Goal: Task Accomplishment & Management: Use online tool/utility

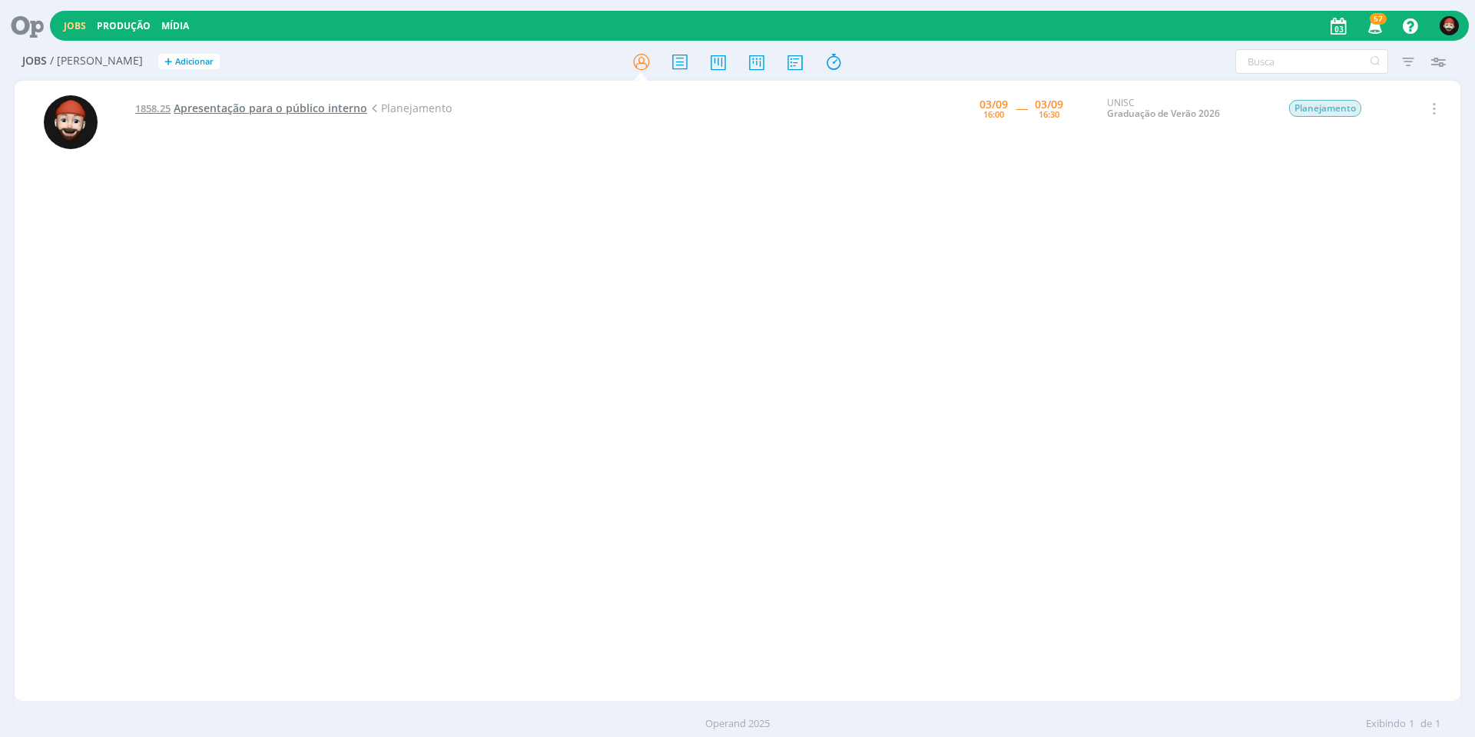
click at [321, 110] on span "Apresentação para o público interno" at bounding box center [271, 108] width 194 height 15
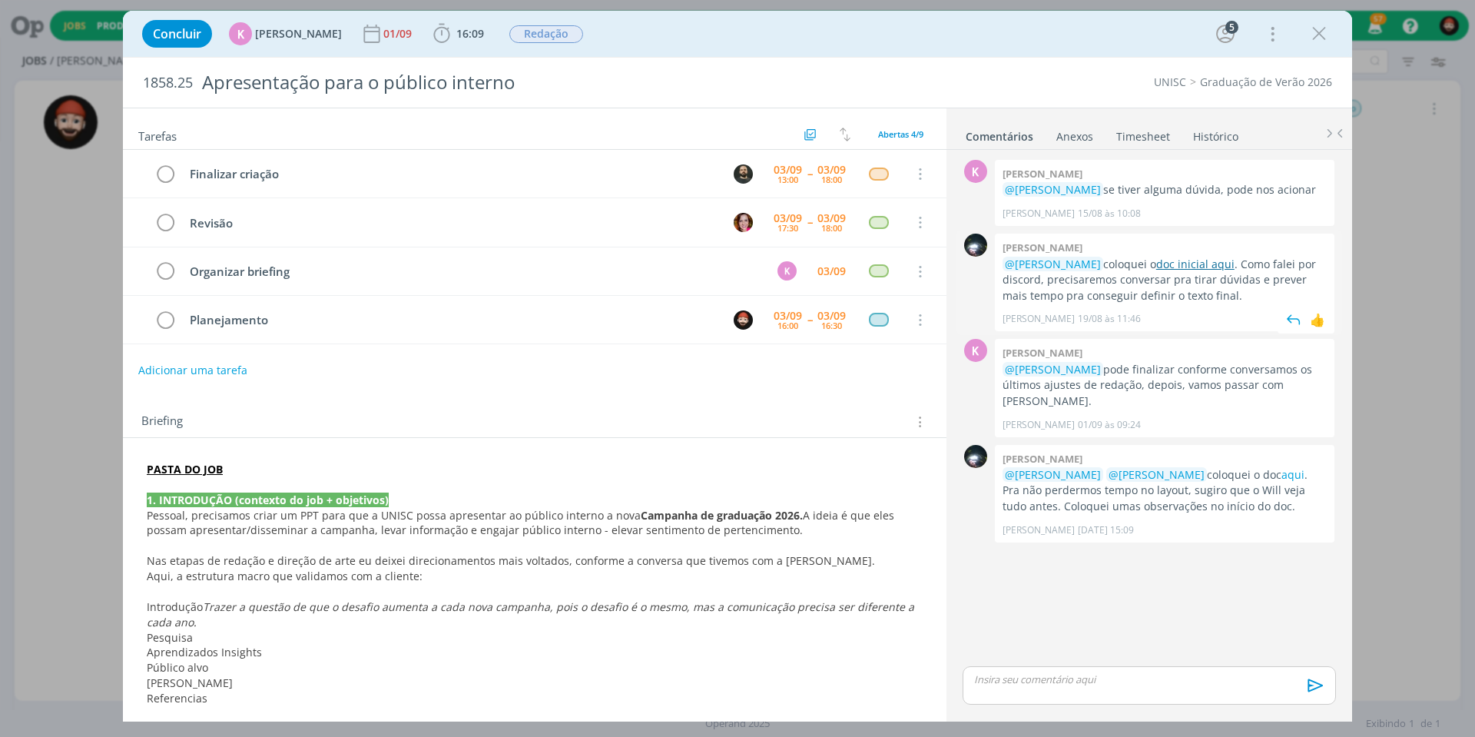
click at [1187, 262] on link "doc inicial aqui" at bounding box center [1195, 264] width 78 height 15
click at [1035, 682] on p "dialog" at bounding box center [1149, 679] width 349 height 14
click at [1091, 652] on p "dialog" at bounding box center [1149, 650] width 349 height 14
click at [1067, 666] on span "[PERSON_NAME]" at bounding box center [1057, 673] width 95 height 18
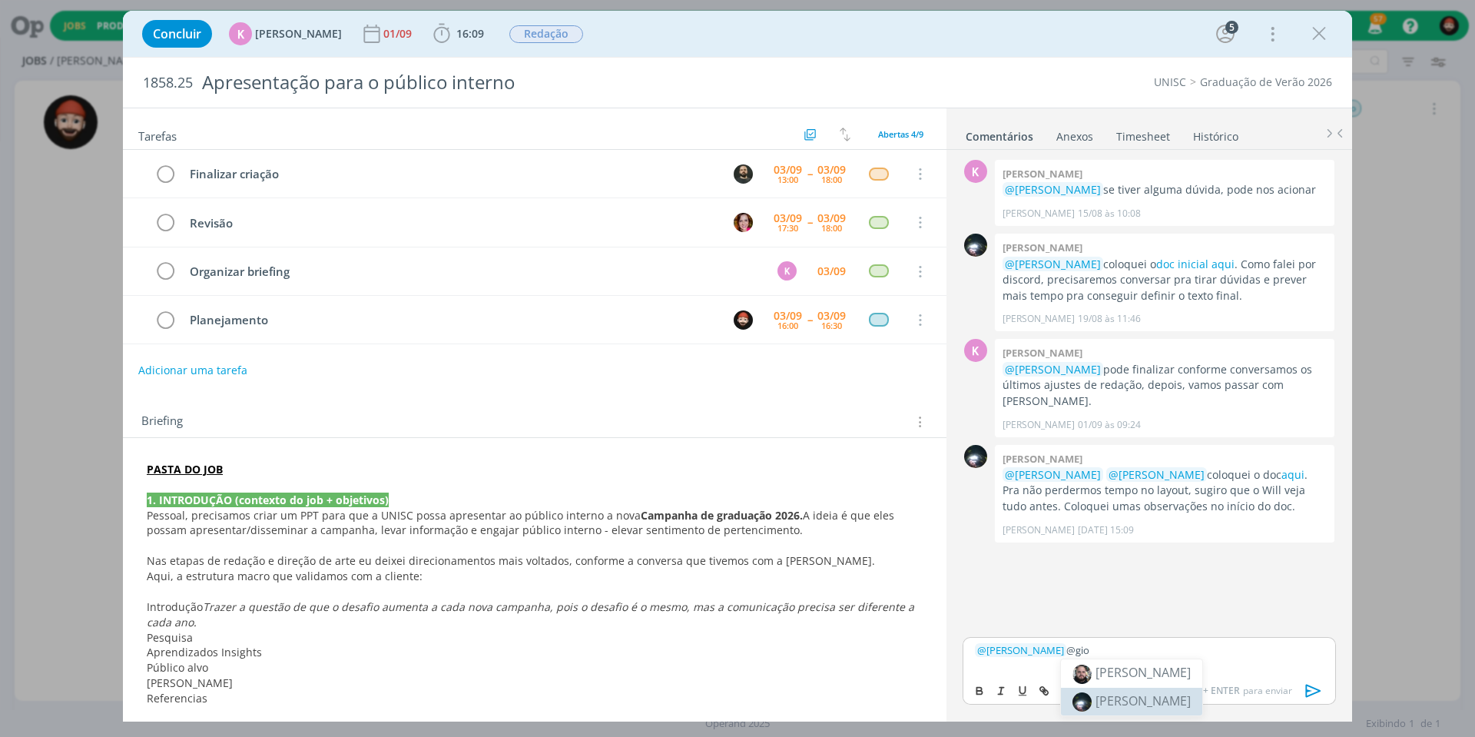
click at [1151, 700] on span "[PERSON_NAME]" at bounding box center [1142, 700] width 95 height 17
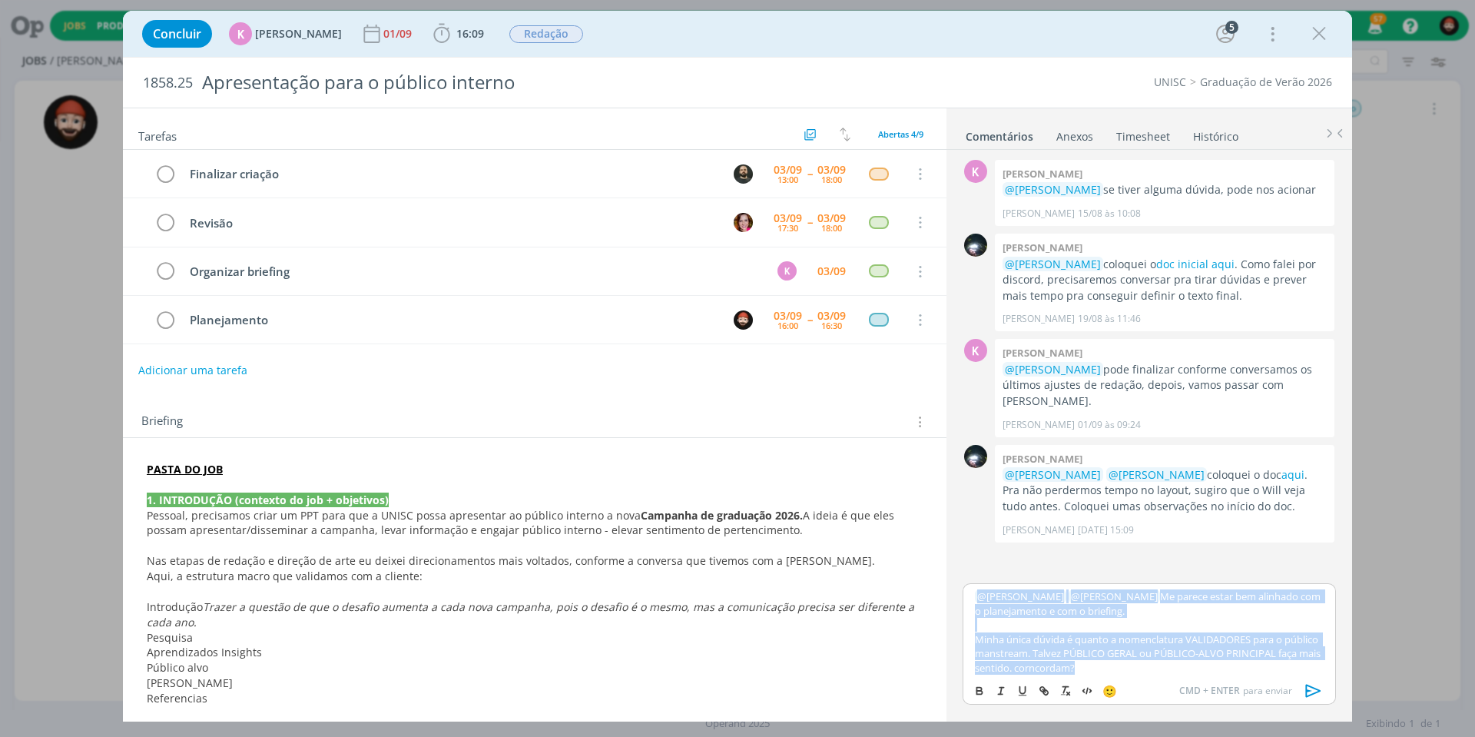
drag, startPoint x: 1157, startPoint y: 661, endPoint x: 948, endPoint y: 587, distance: 221.8
click at [948, 587] on div "K 0 [PERSON_NAME] @[PERSON_NAME] se tiver alguma dúvida, pode nos acionar [PERS…" at bounding box center [1149, 434] width 406 height 568
copy div "﻿ @ [PERSON_NAME] ﻿ ﻿ @ [PERSON_NAME] ﻿ Me parece estar bem alinhado com o plan…"
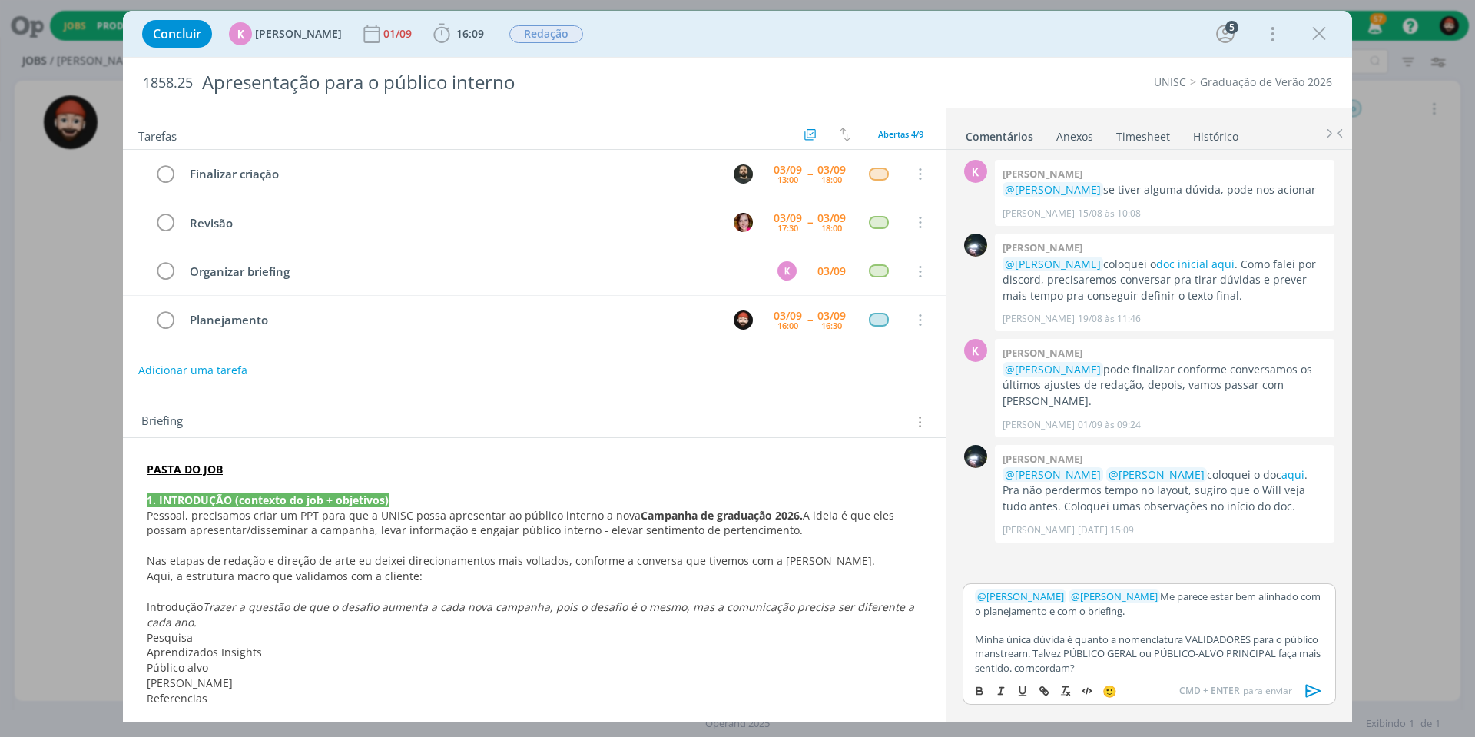
click at [257, 467] on p "PASTA DO JOB" at bounding box center [535, 469] width 776 height 15
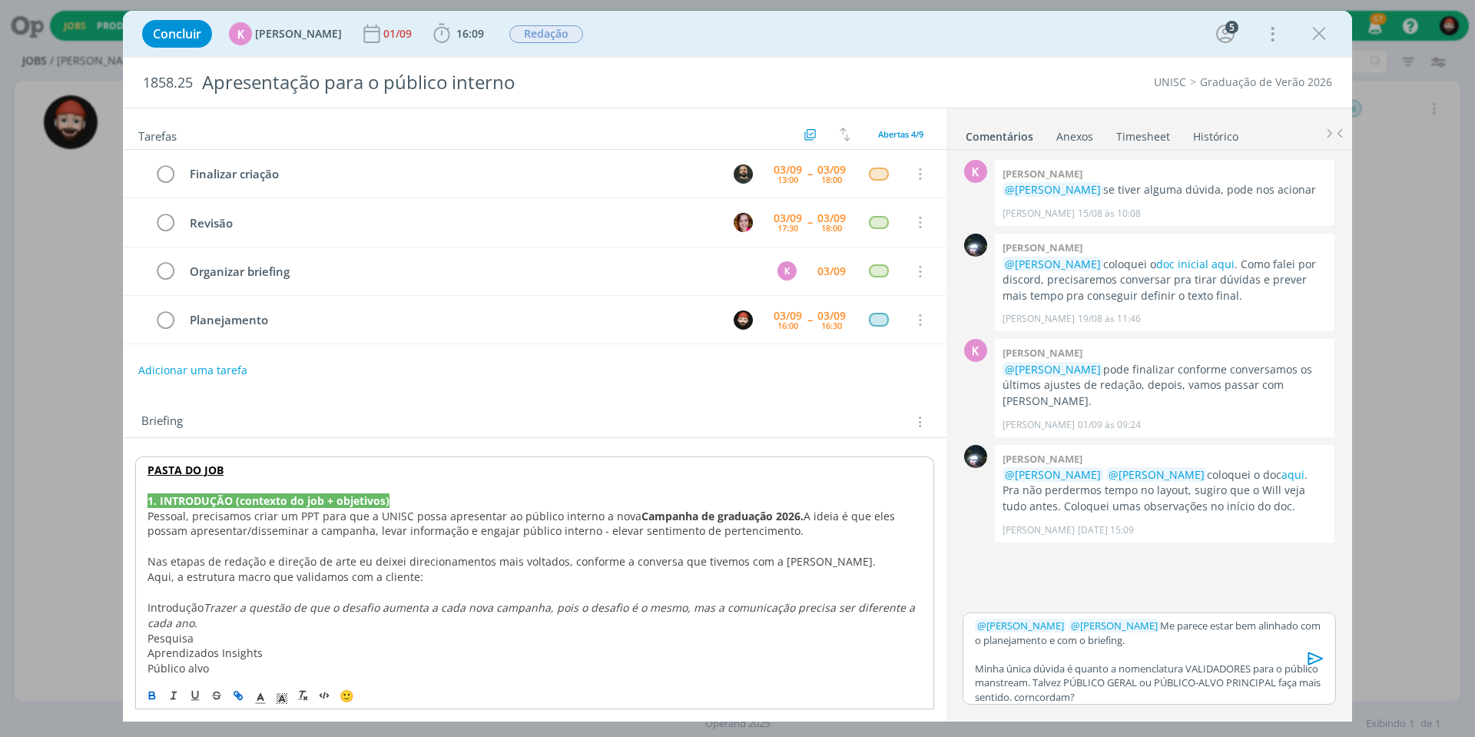
click at [150, 466] on strong "PASTA DO JOB" at bounding box center [185, 469] width 76 height 15
click at [237, 465] on p "PASTA DO JOB" at bounding box center [534, 469] width 774 height 15
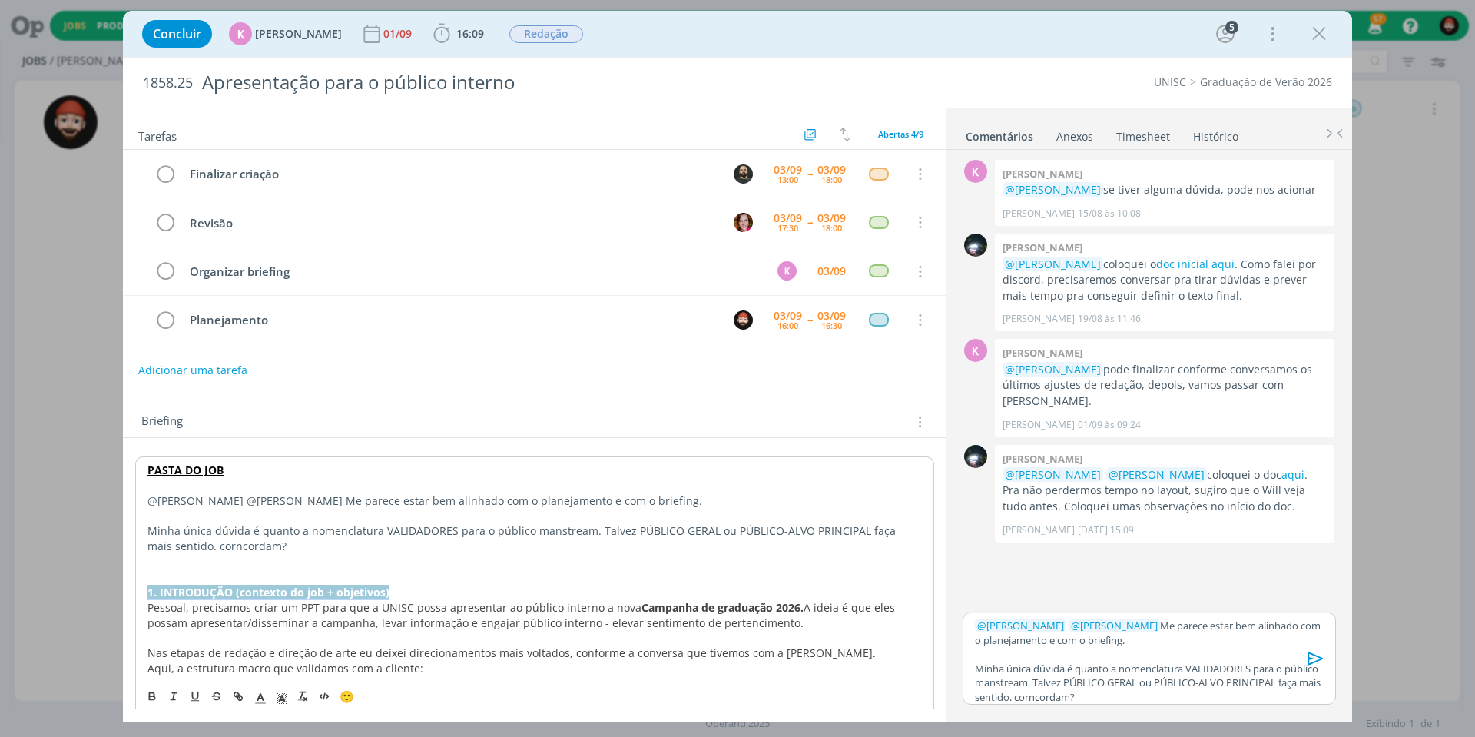
drag, startPoint x: 389, startPoint y: 581, endPoint x: 121, endPoint y: 582, distance: 268.1
click at [121, 582] on div "Concluir K [PERSON_NAME] [DATE] 16:09 Iniciar Apontar Data * [DATE] Horas * 00:…" at bounding box center [737, 368] width 1475 height 737
copy strong "1. INTRODUÇÃO (contexto do job + objetivos)"
click at [147, 498] on p "@[PERSON_NAME] @[PERSON_NAME] Me parece estar bem alinhado com o planejamento e…" at bounding box center [534, 500] width 774 height 15
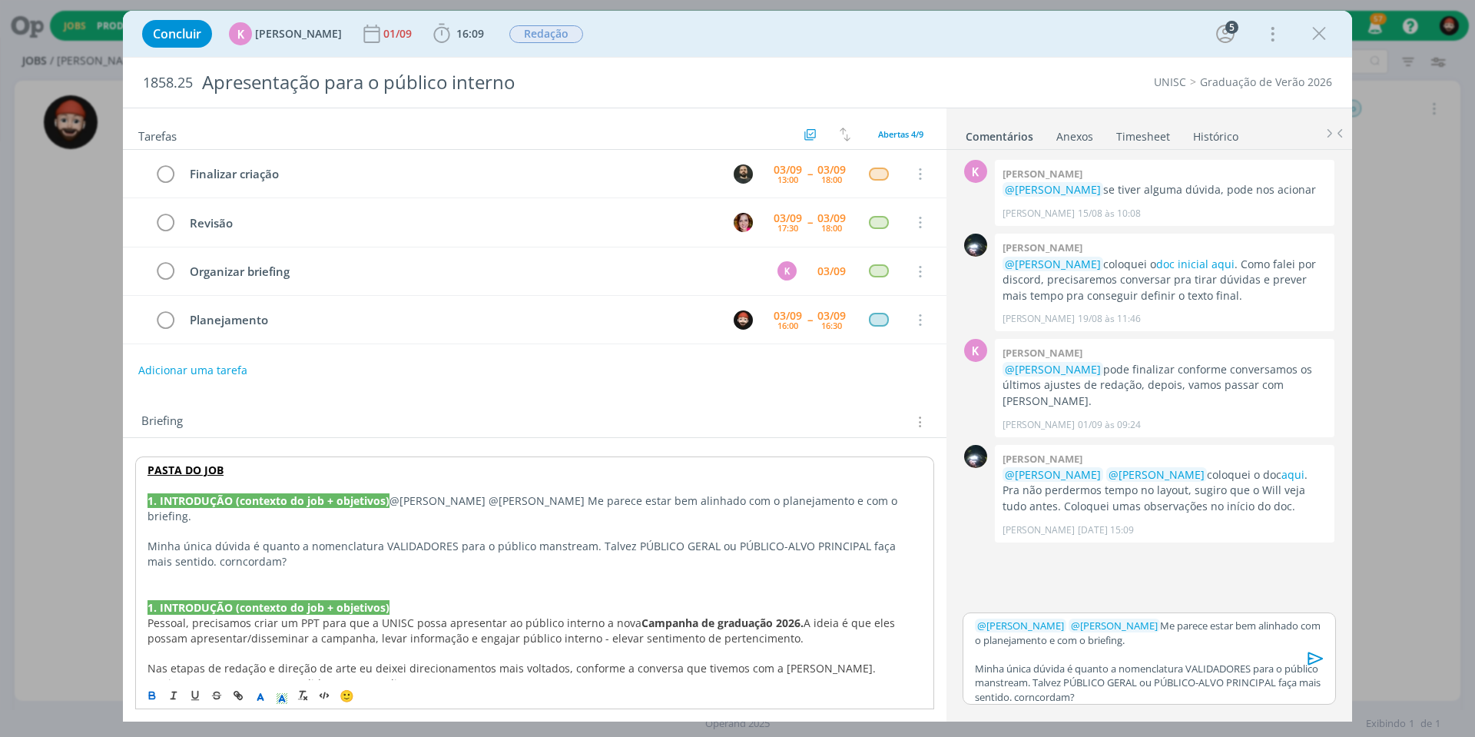
click at [389, 494] on p "1. INTRODUÇÃO (contexto do job + objetivos) @[PERSON_NAME] @[PERSON_NAME] Me pa…" at bounding box center [534, 508] width 774 height 31
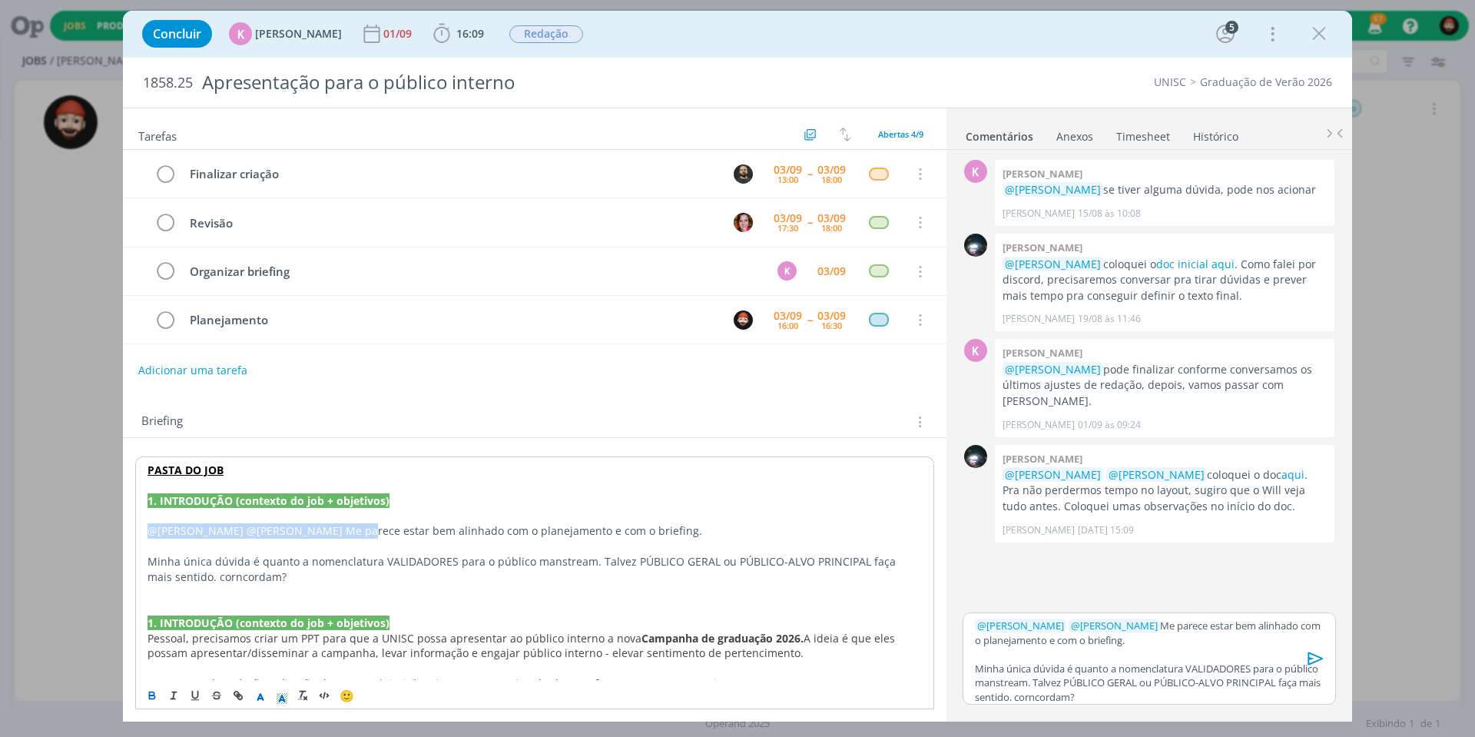
drag, startPoint x: 336, startPoint y: 525, endPoint x: 135, endPoint y: 521, distance: 200.5
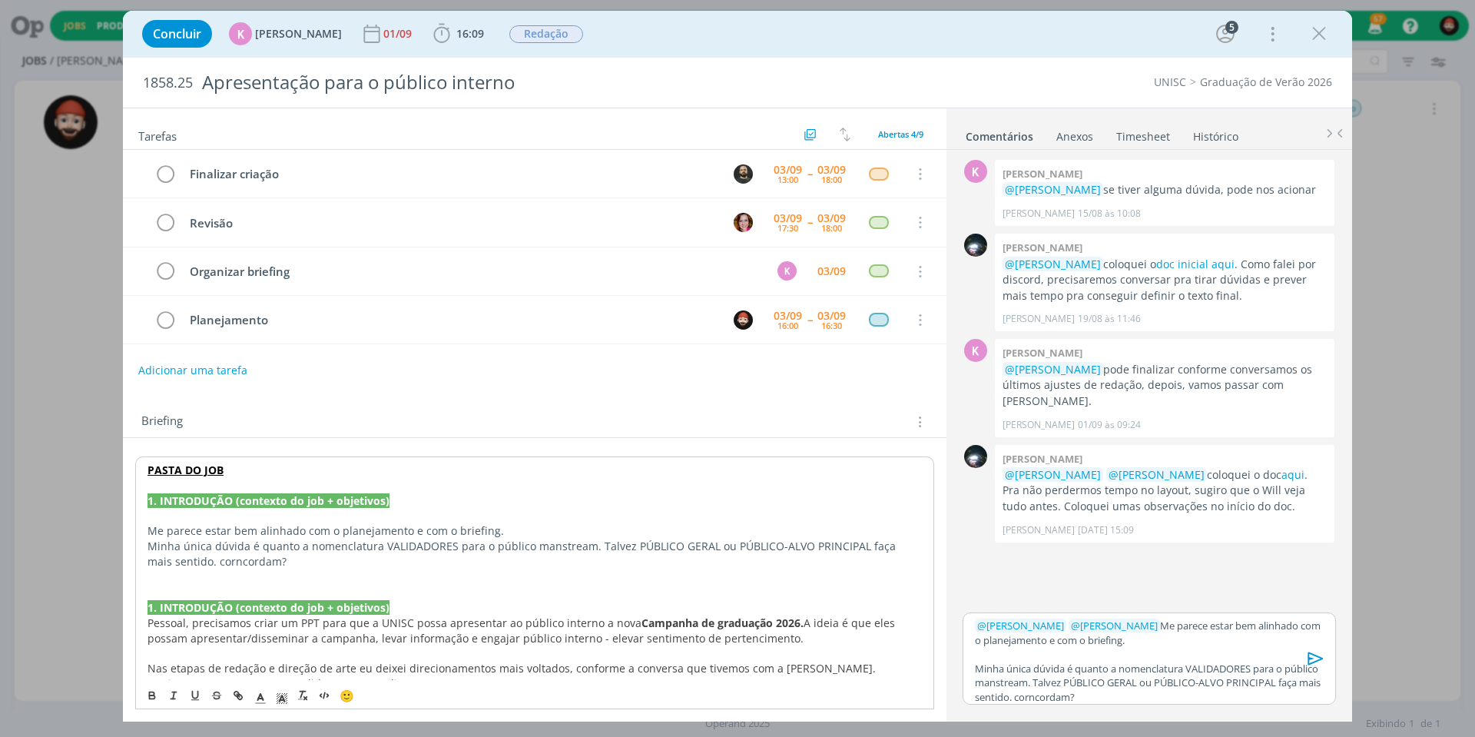
click at [227, 494] on strong "1. INTRODUÇÃO (contexto do job + objetivos)" at bounding box center [268, 500] width 242 height 15
drag, startPoint x: 157, startPoint y: 498, endPoint x: 149, endPoint y: 498, distance: 8.5
click at [149, 498] on strong "1. PLANEJAMENTO (contexto do job + objetivos)" at bounding box center [274, 500] width 255 height 15
drag, startPoint x: 238, startPoint y: 495, endPoint x: 383, endPoint y: 495, distance: 145.2
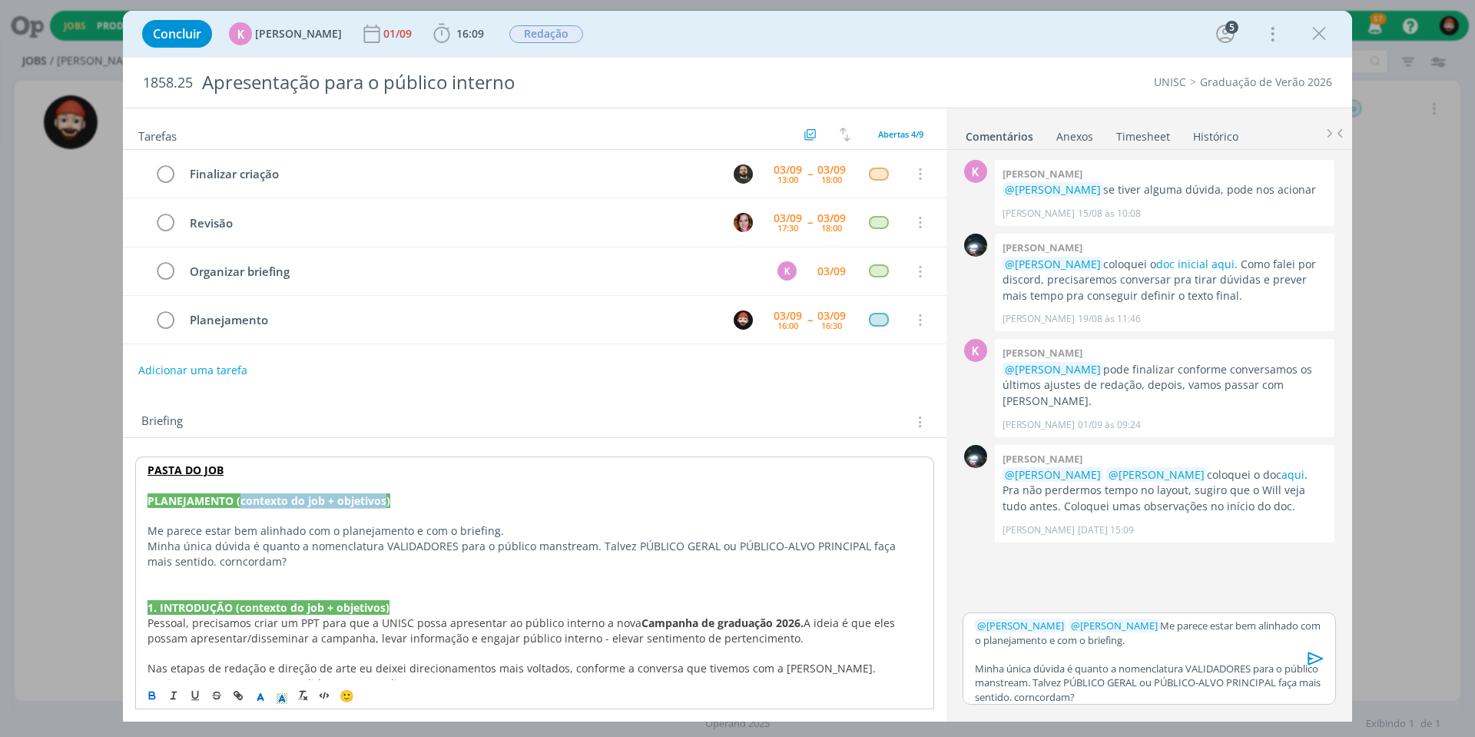
click at [383, 495] on strong "PLANEJAMENTO (contexto do job + objetivos)" at bounding box center [268, 500] width 243 height 15
click at [272, 493] on strong "PLANEJAMENTO [DATE]" at bounding box center [209, 500] width 124 height 15
click at [238, 500] on strong "PLANEJAMENTO [DATE] - [PERSON_NAME]" at bounding box center [258, 500] width 222 height 15
click at [399, 569] on p "dialog" at bounding box center [534, 576] width 774 height 15
click at [1313, 657] on icon "dialog" at bounding box center [1315, 658] width 23 height 23
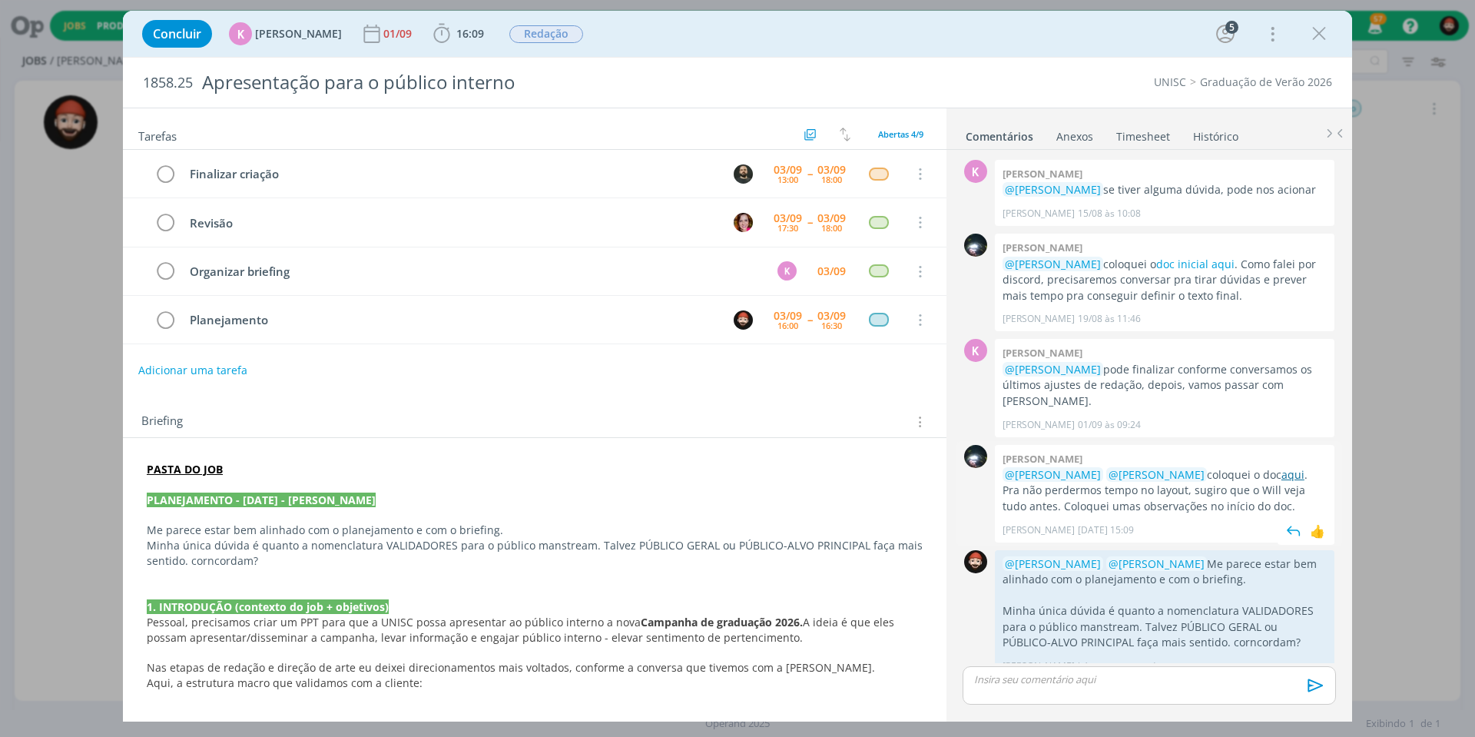
click at [1281, 467] on link "aqui" at bounding box center [1292, 474] width 23 height 15
click at [380, 359] on div "Adicionar uma tarefa" at bounding box center [534, 370] width 823 height 28
click at [165, 316] on icon "dialog" at bounding box center [165, 320] width 23 height 23
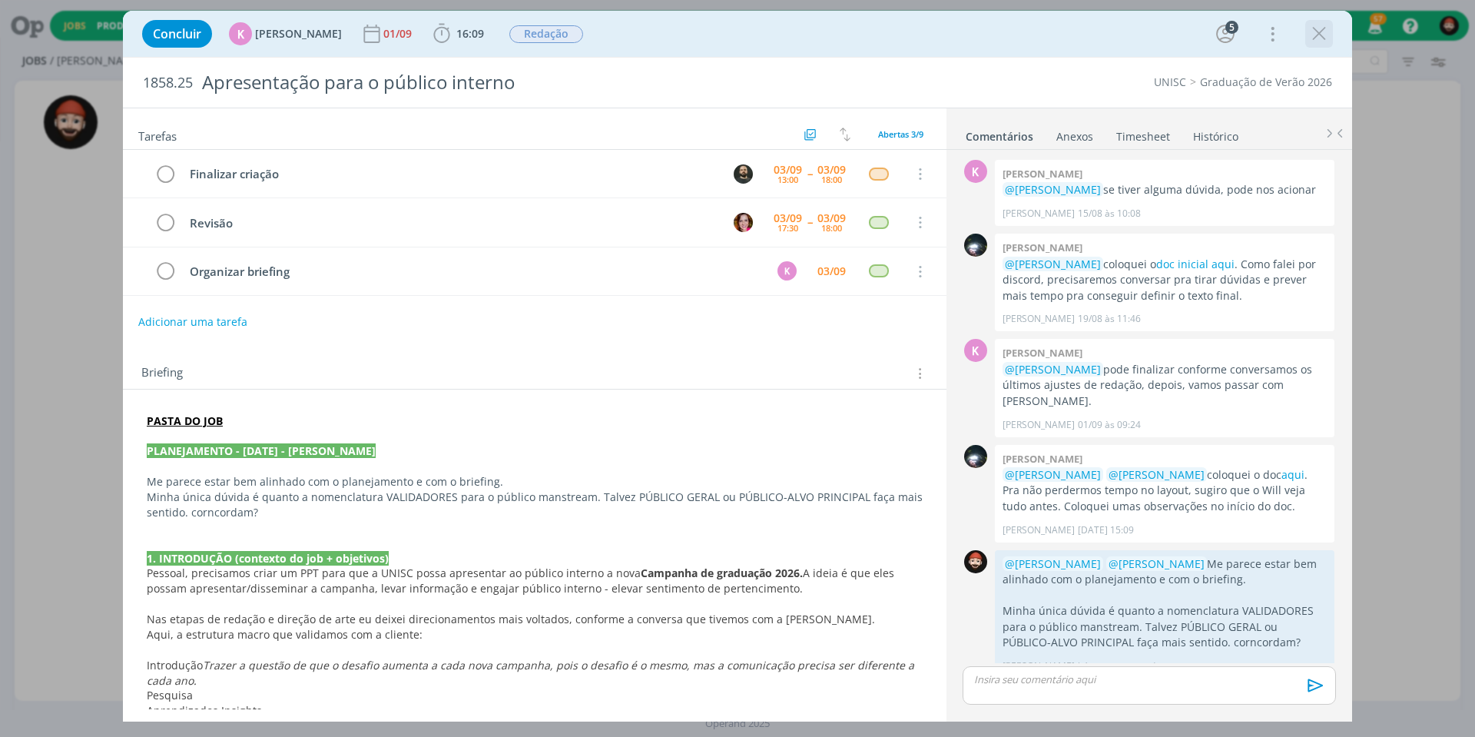
click at [1323, 31] on icon "dialog" at bounding box center [1318, 33] width 23 height 23
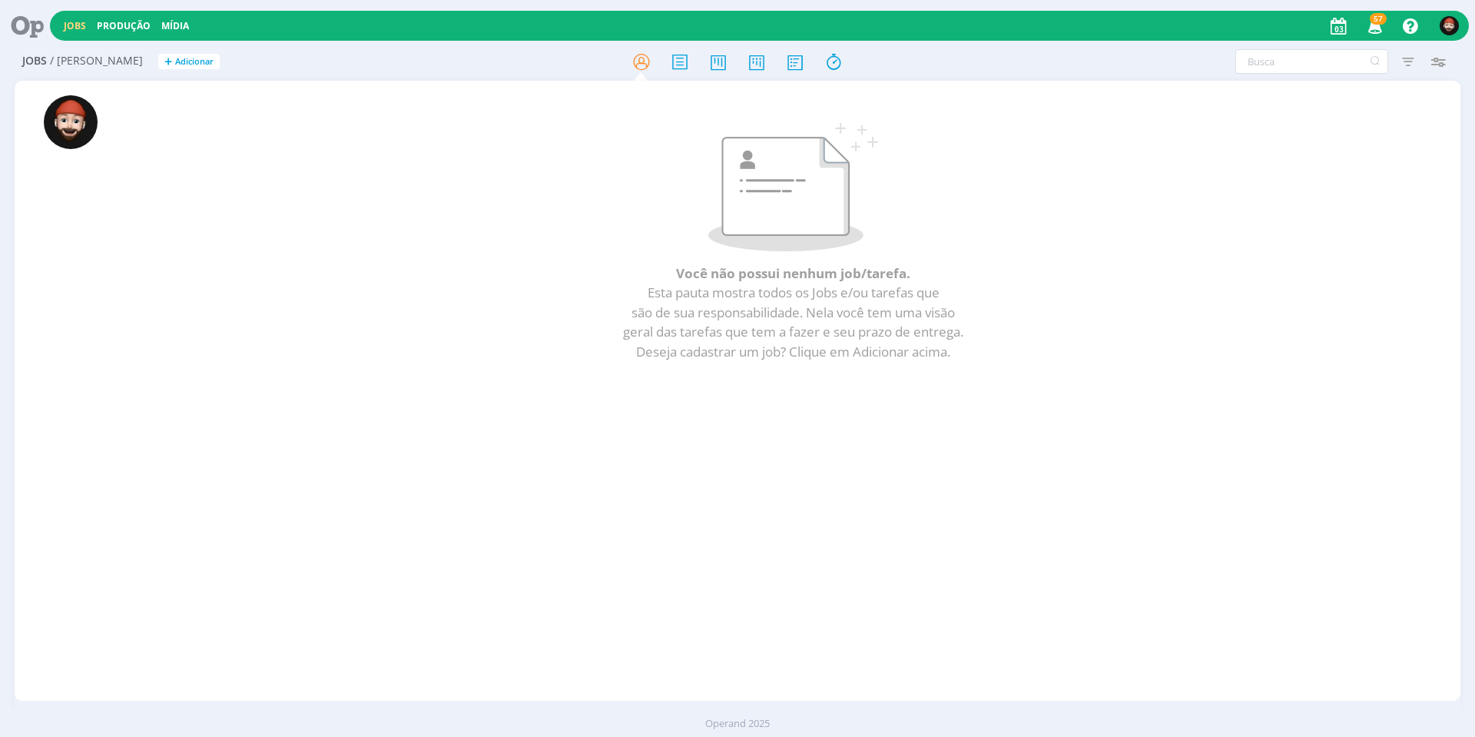
click at [969, 204] on p at bounding box center [793, 187] width 1257 height 128
click at [122, 557] on div at bounding box center [70, 392] width 111 height 617
click at [581, 126] on p at bounding box center [793, 187] width 1257 height 128
click at [796, 58] on icon at bounding box center [795, 62] width 28 height 30
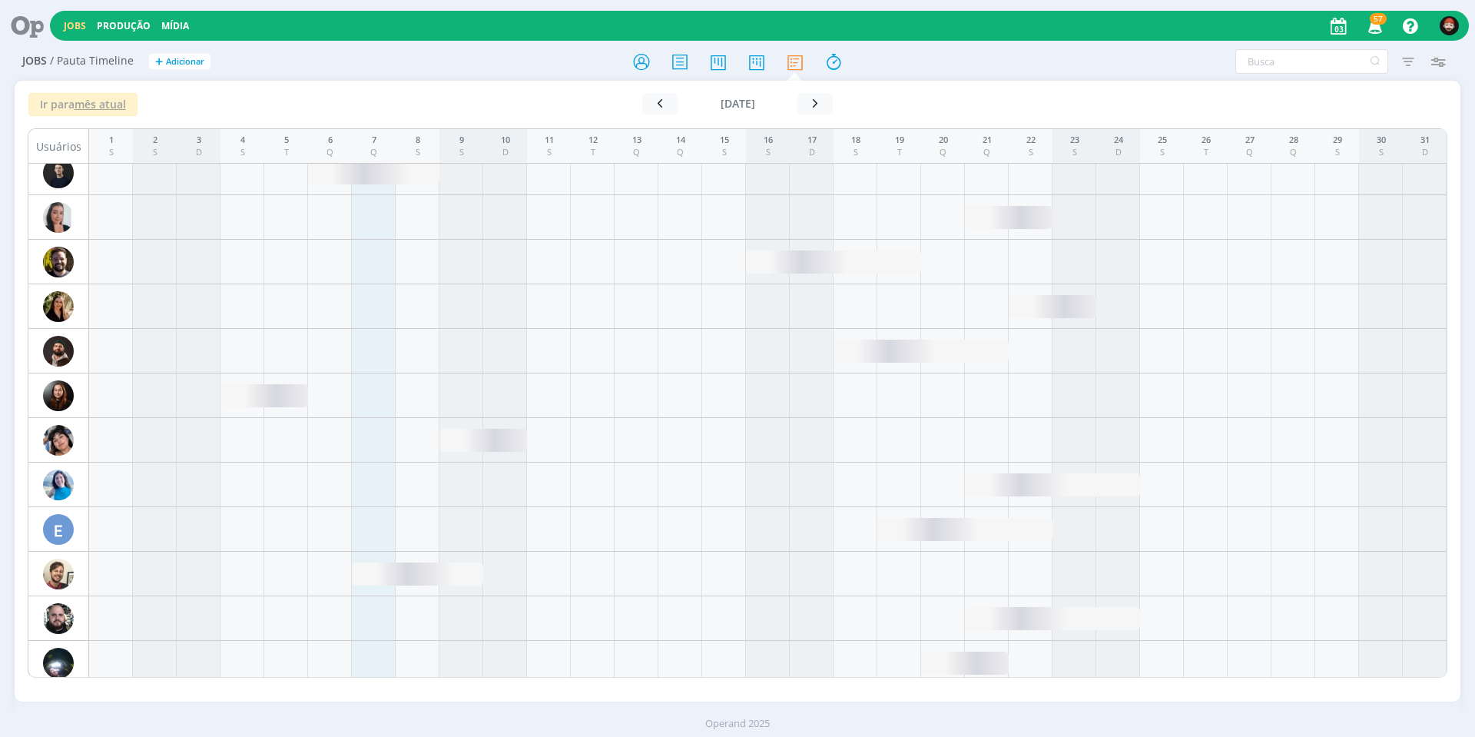
scroll to position [1164, 0]
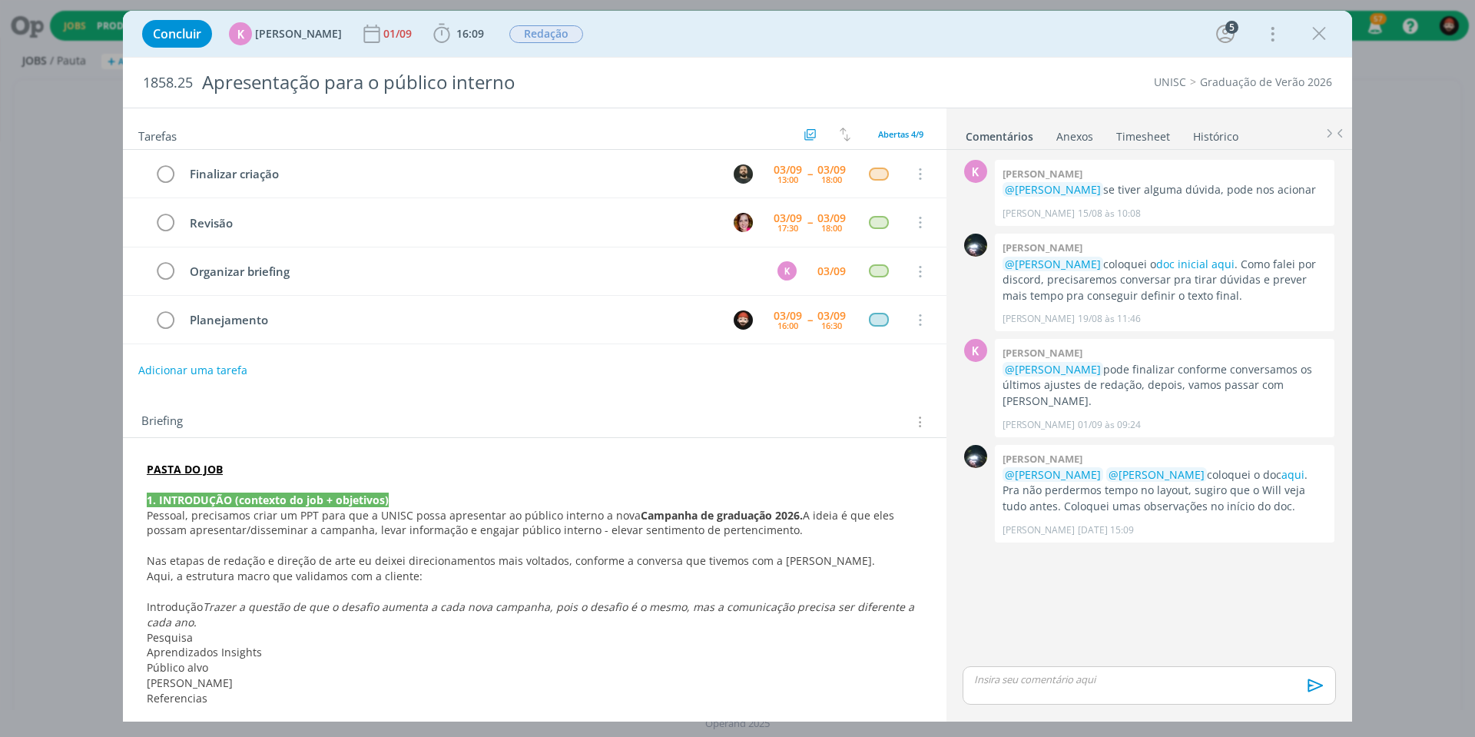
click at [1111, 684] on p "dialog" at bounding box center [1149, 679] width 349 height 14
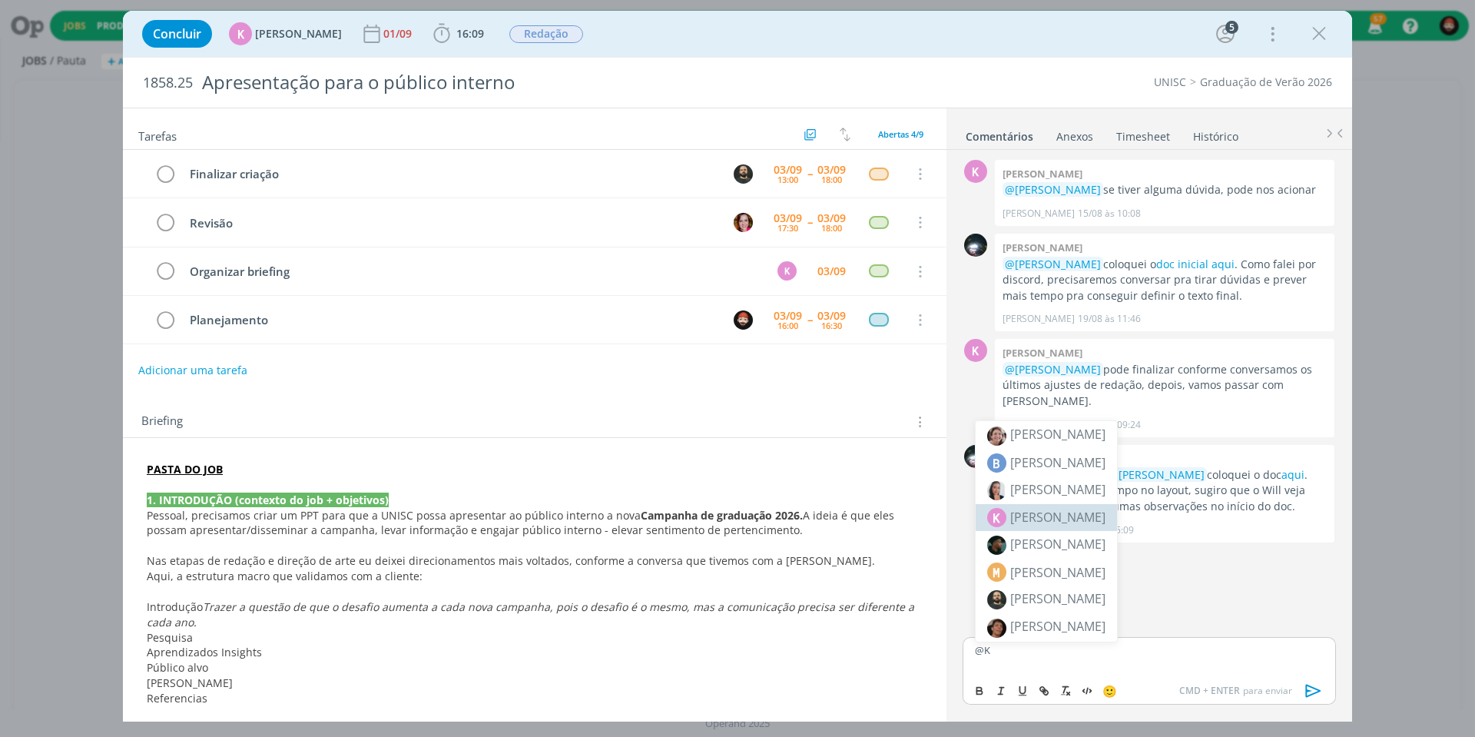
click at [1073, 515] on span "[PERSON_NAME]" at bounding box center [1057, 517] width 95 height 18
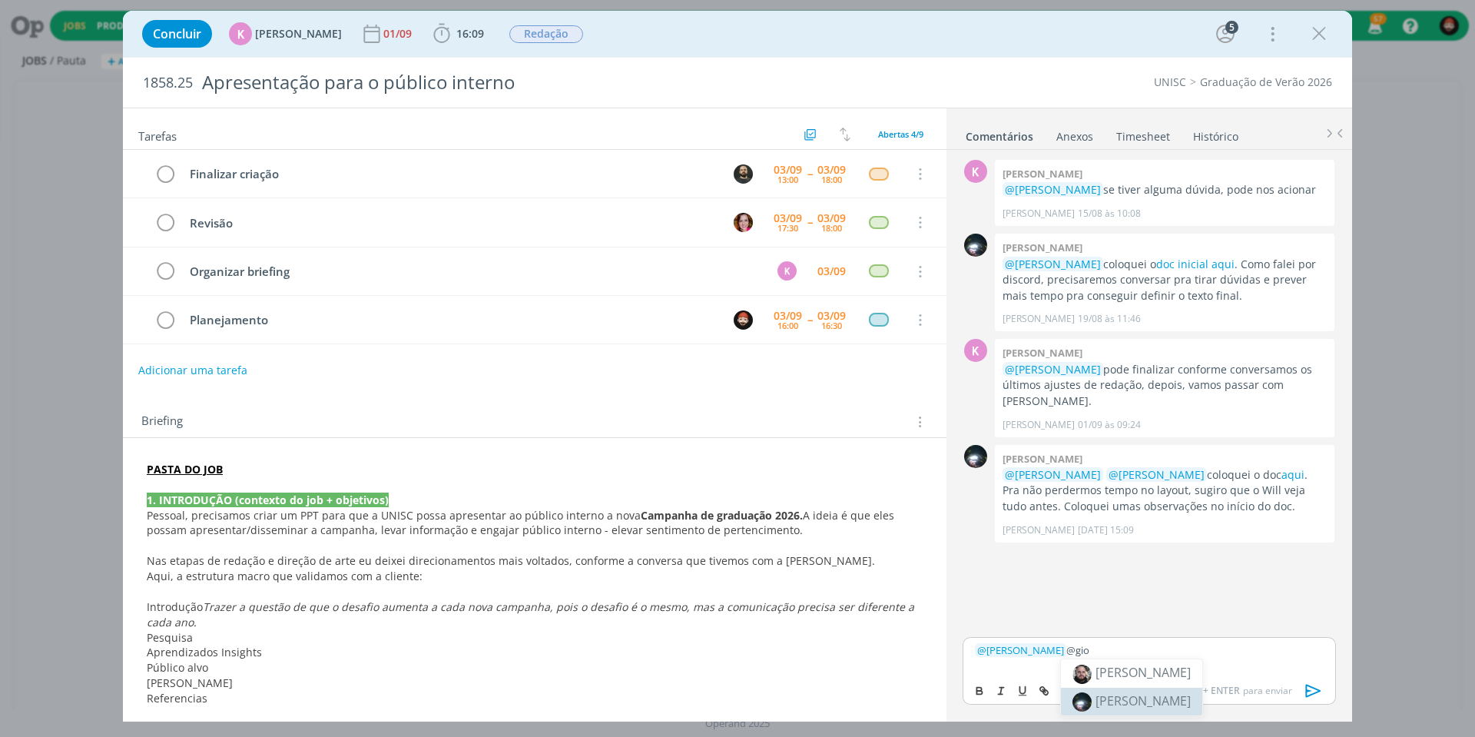
click at [1144, 697] on span "[PERSON_NAME]" at bounding box center [1142, 700] width 95 height 17
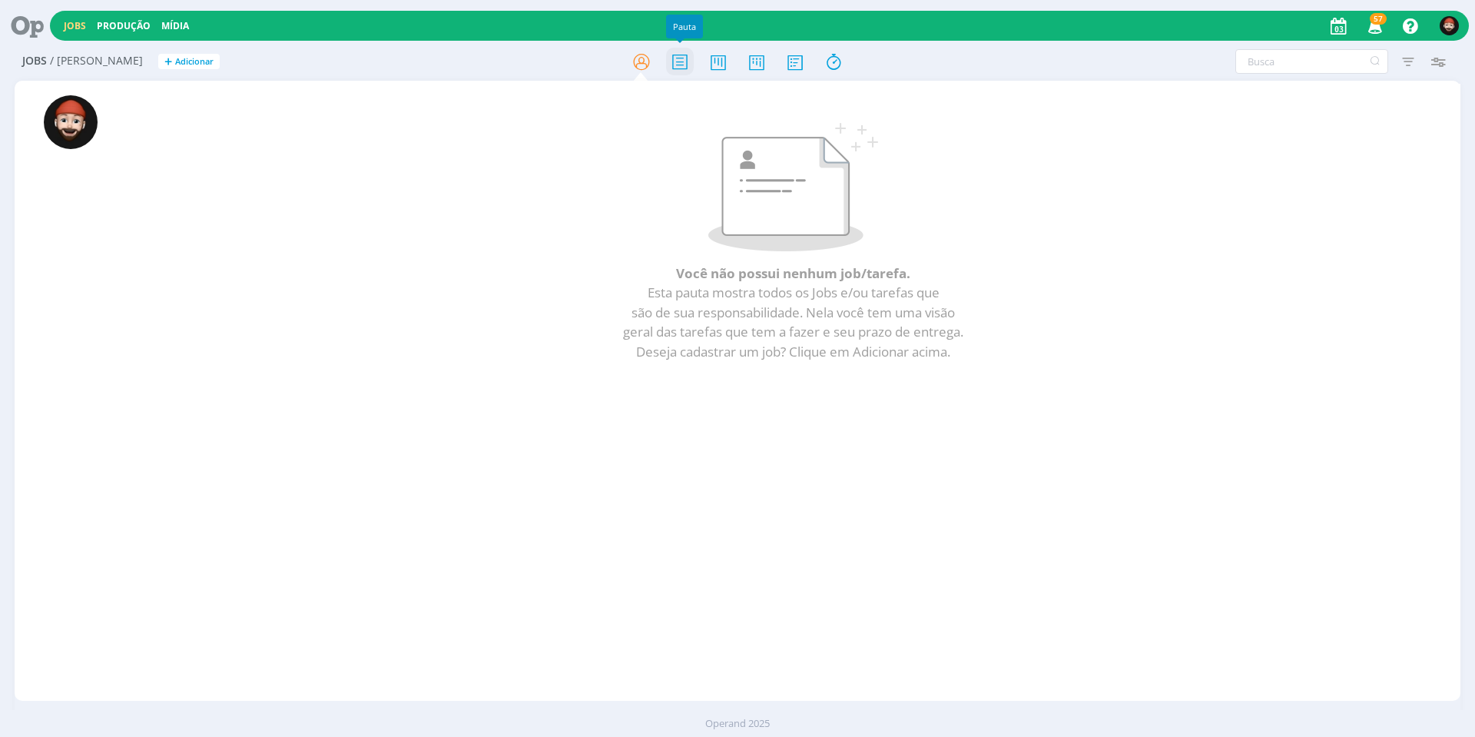
click at [675, 64] on icon at bounding box center [680, 62] width 28 height 30
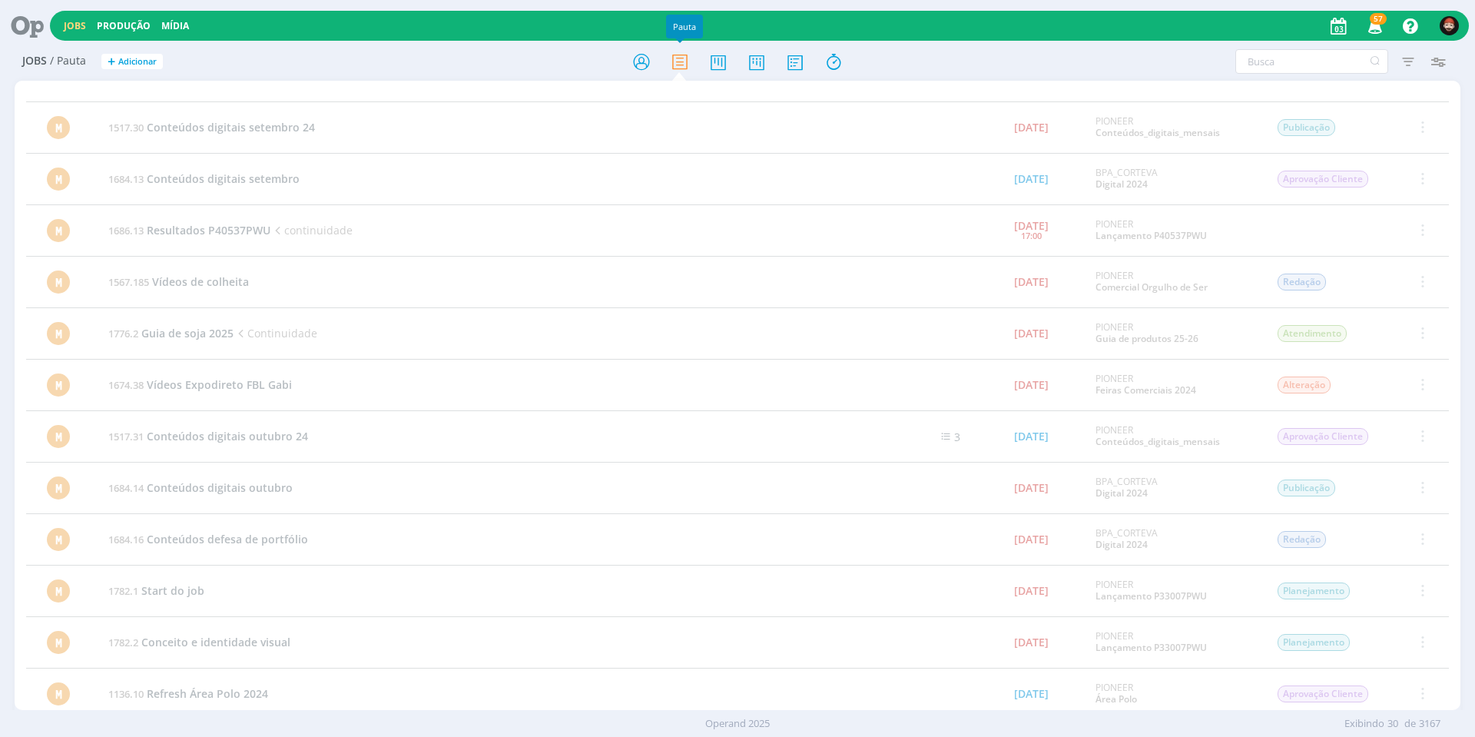
scroll to position [969, 0]
